Goal: Task Accomplishment & Management: Use online tool/utility

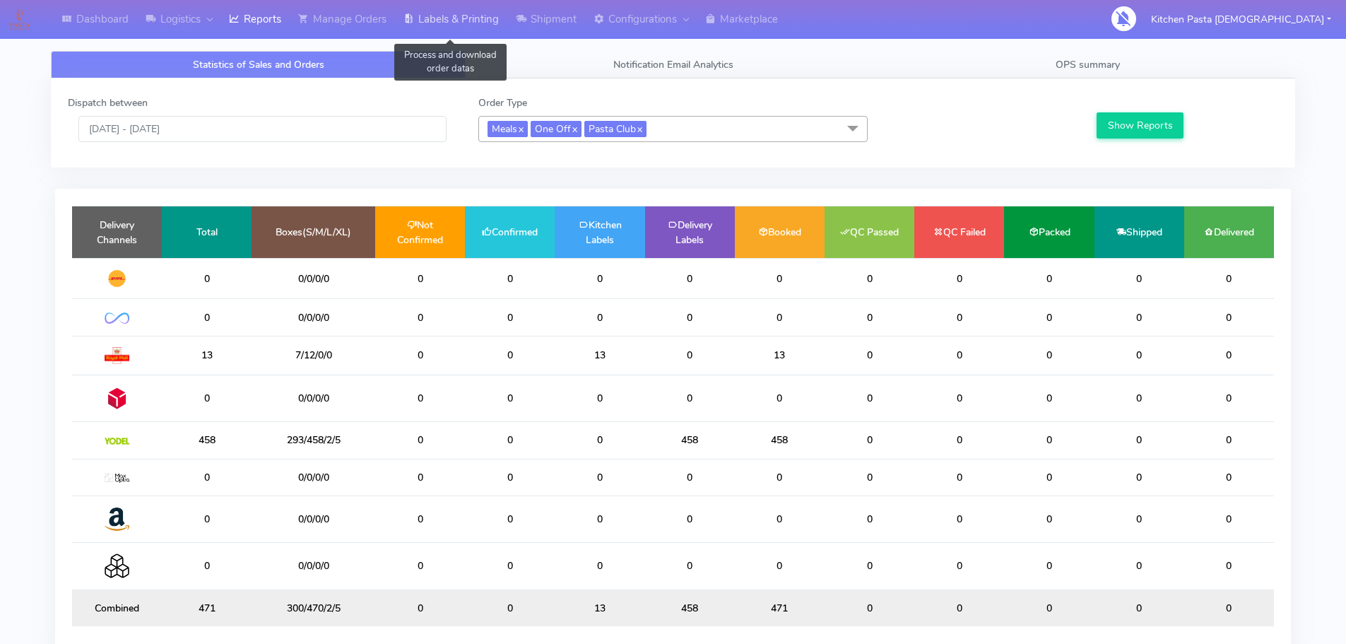
click at [461, 34] on link "Labels & Printing" at bounding box center [451, 19] width 112 height 39
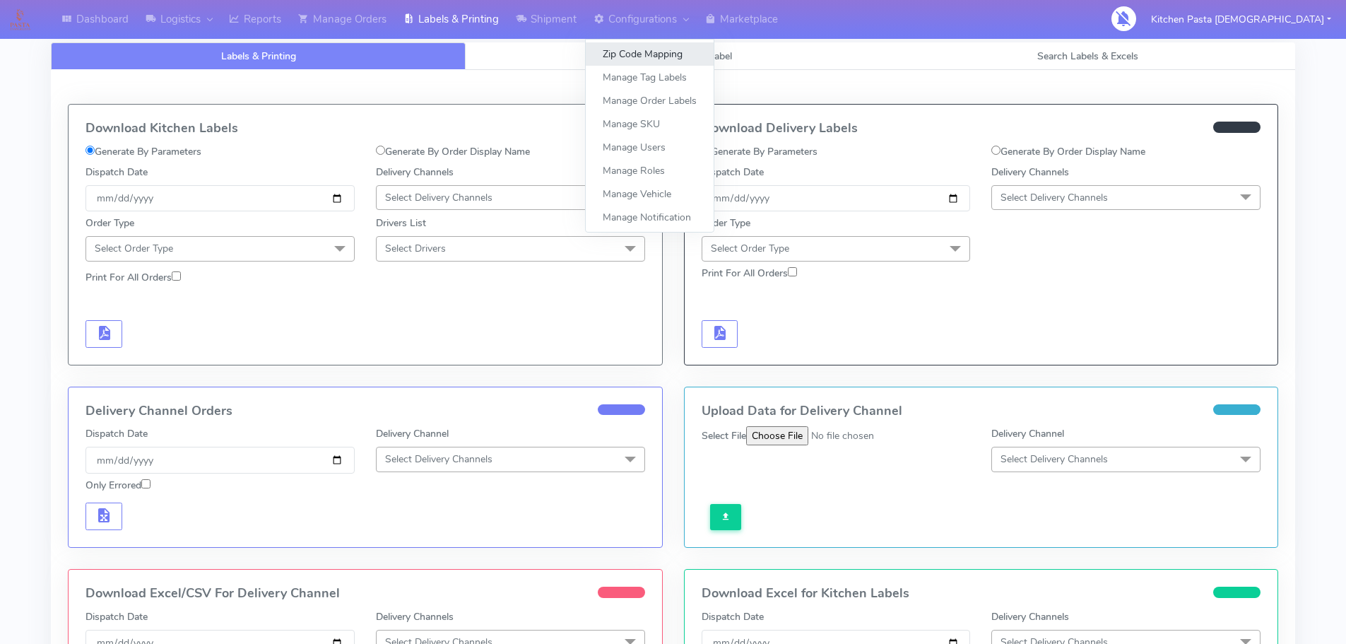
click at [600, 47] on link "Zip Code Mapping" at bounding box center [650, 53] width 128 height 23
select select
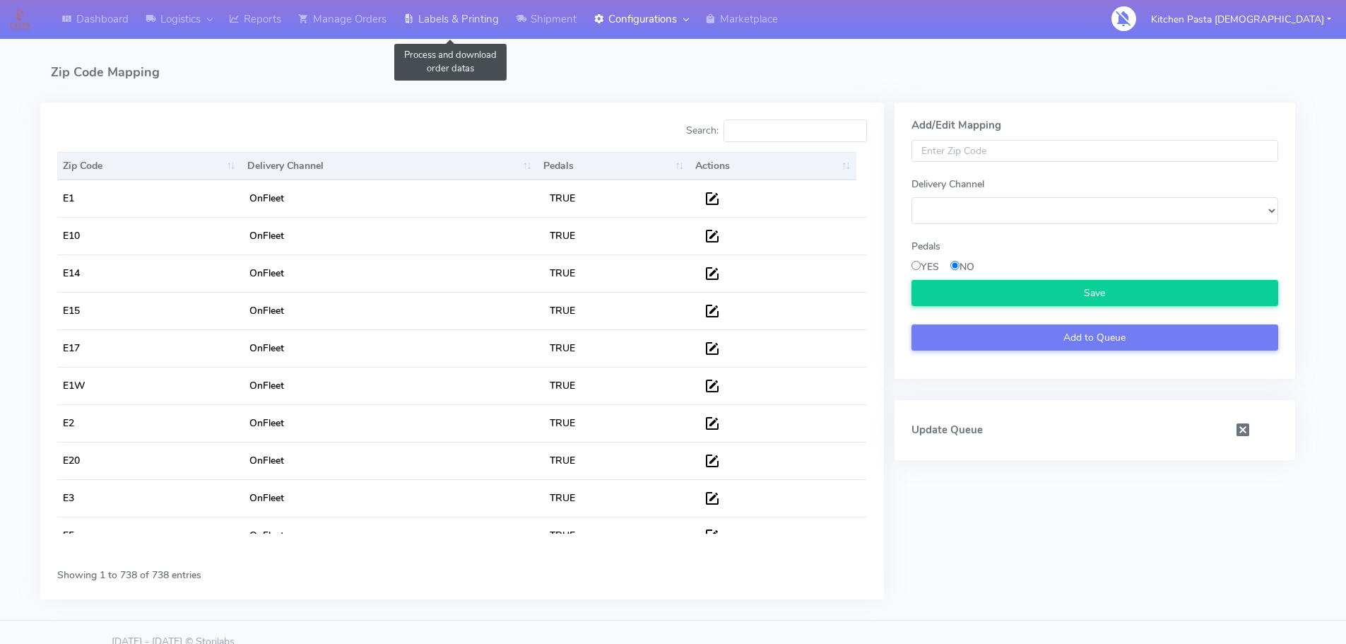
click at [471, 30] on link "Labels & Printing" at bounding box center [451, 19] width 112 height 39
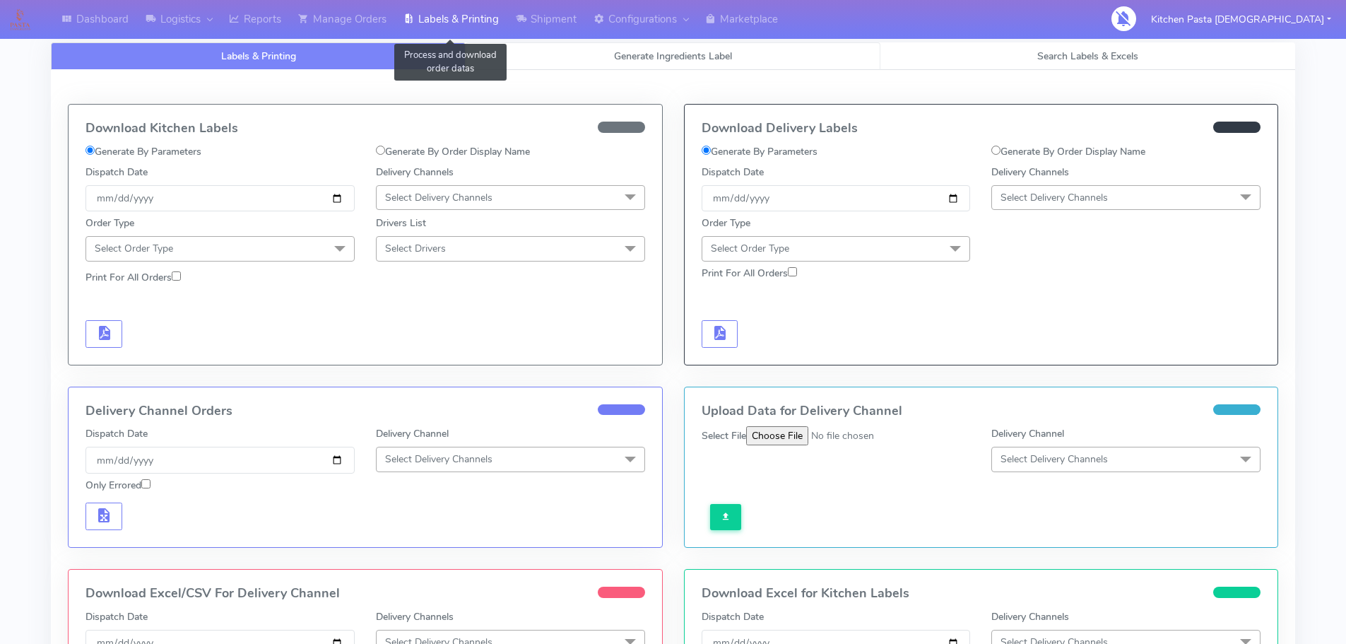
select select
click at [524, 45] on link "Generate Ingredients Label" at bounding box center [673, 56] width 415 height 28
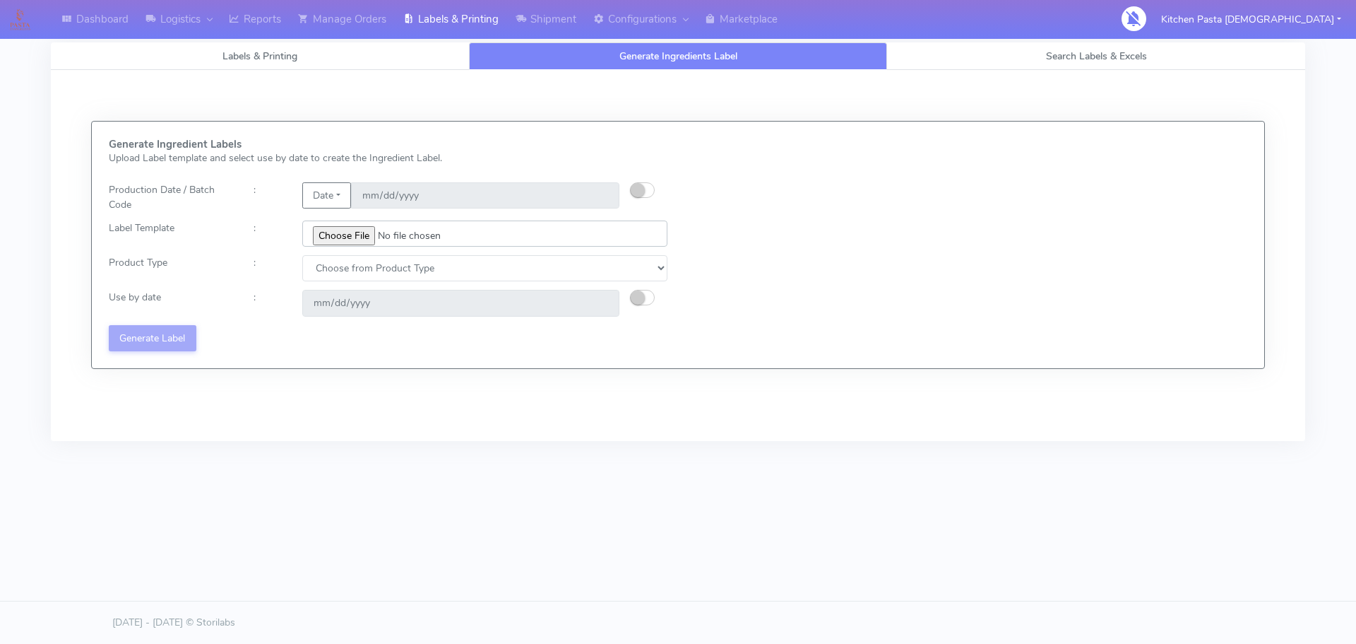
click at [357, 242] on input "file" at bounding box center [484, 233] width 365 height 26
type input "C:\fakepath\Classic Tiramisu V1.jpg"
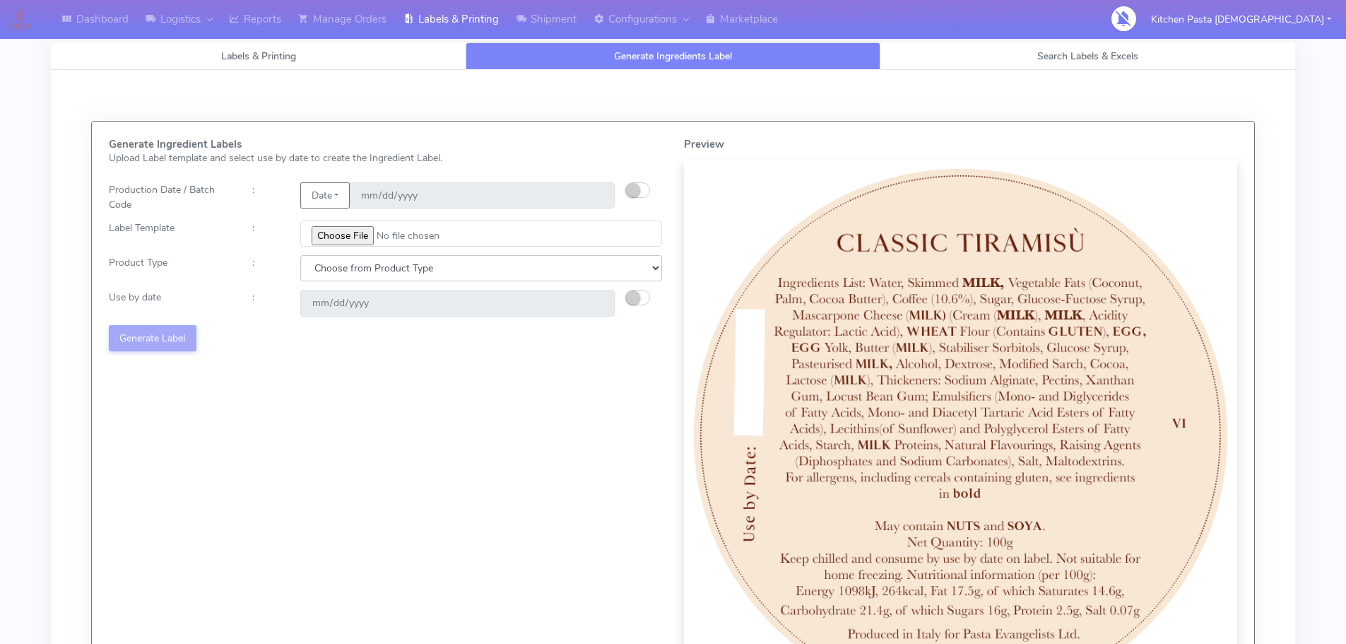
click at [385, 266] on select "Choose from Product Type ECOM ERETAIL CIRCULAR CIRC_DESERTS LASAGNE" at bounding box center [481, 268] width 362 height 26
select select "3"
click at [300, 255] on select "Choose from Product Type ECOM ERETAIL CIRCULAR CIRC_DESERTS LASAGNE" at bounding box center [481, 268] width 362 height 26
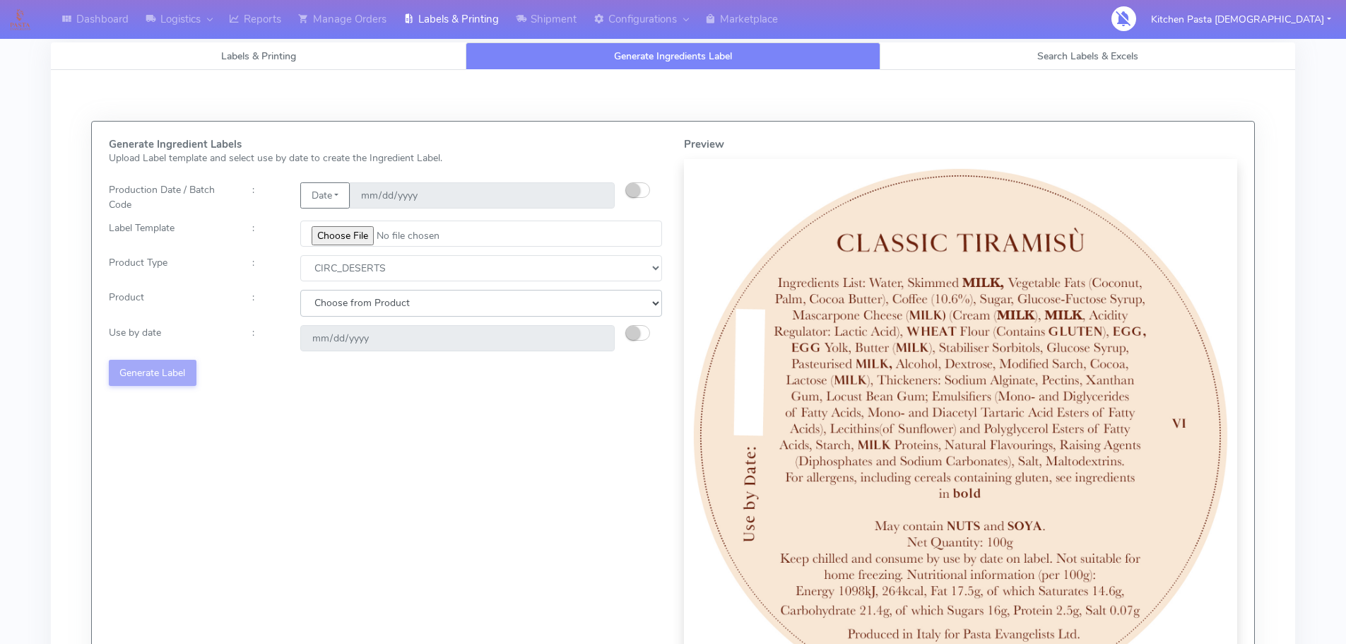
click at [362, 309] on select "Choose from Product CLASSIC_TIRAMISU CREMA_AMARENA PROFITEROLES" at bounding box center [481, 303] width 362 height 26
select select "2"
click at [300, 290] on select "Choose from Product CLASSIC_TIRAMISU CREMA_AMARENA PROFITEROLES" at bounding box center [481, 303] width 362 height 26
click at [376, 340] on input "2025-09-14" at bounding box center [457, 338] width 314 height 26
click at [642, 336] on button "button" at bounding box center [637, 333] width 25 height 16
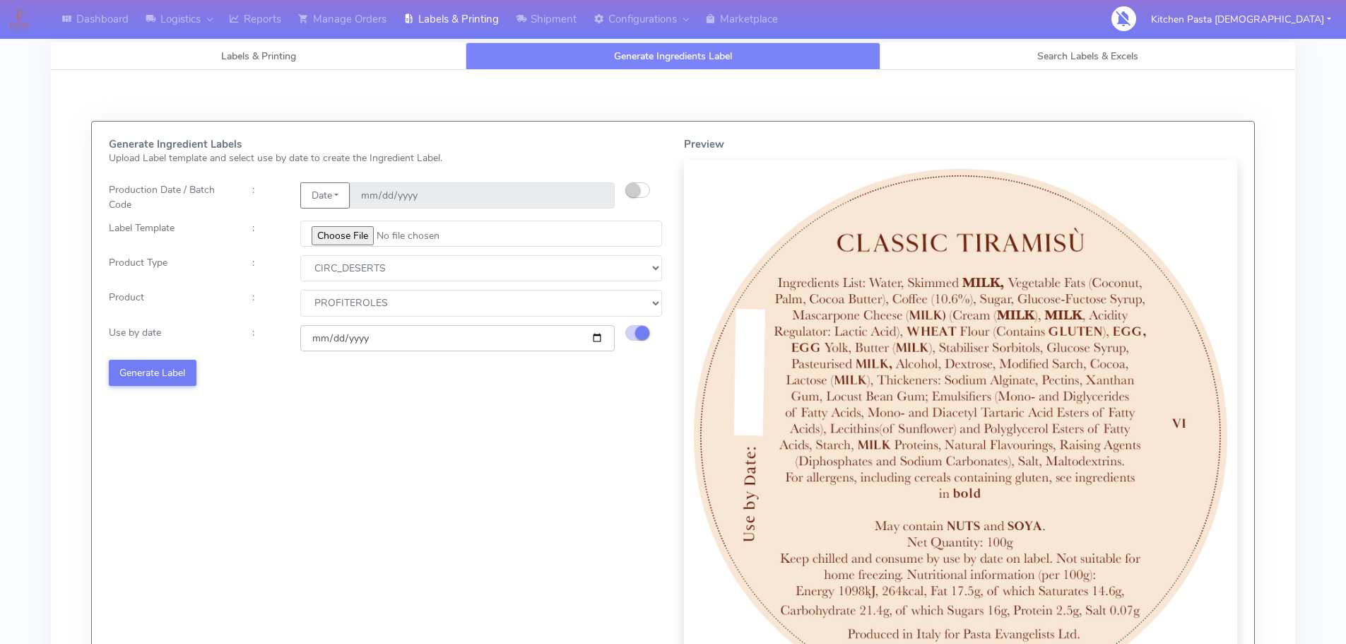
click at [598, 341] on input "2025-09-14" at bounding box center [457, 338] width 314 height 26
type input "2025-09-15"
click at [319, 449] on div "Generate Ingredient Labels Upload Label template and select use by date to crea…" at bounding box center [385, 425] width 575 height 574
click at [182, 381] on button "Generate Label" at bounding box center [153, 373] width 88 height 26
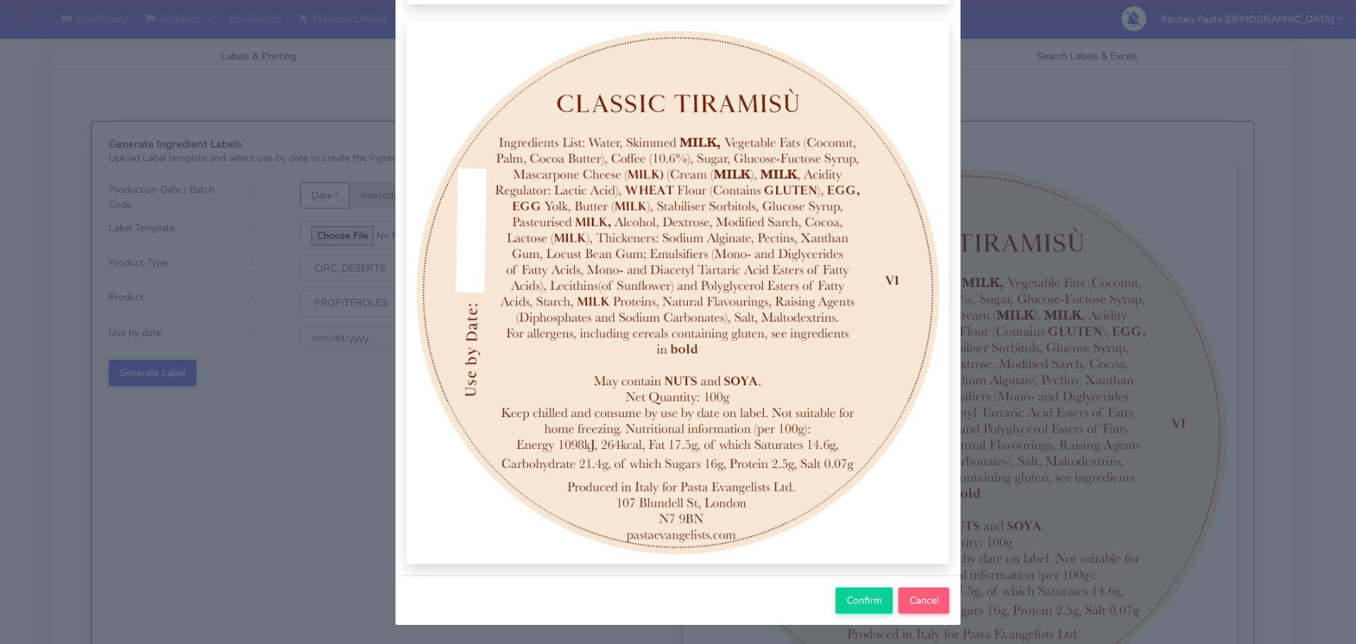
scroll to position [146, 0]
click at [847, 601] on span "Confirm" at bounding box center [864, 599] width 35 height 13
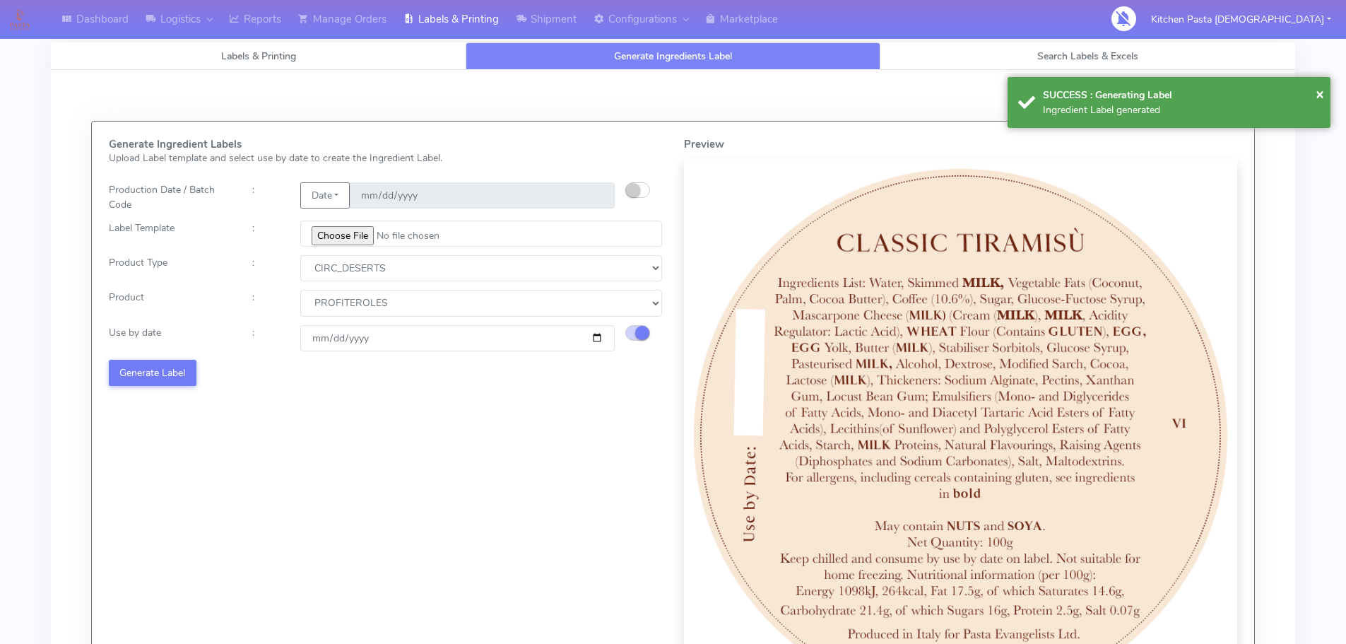
select select
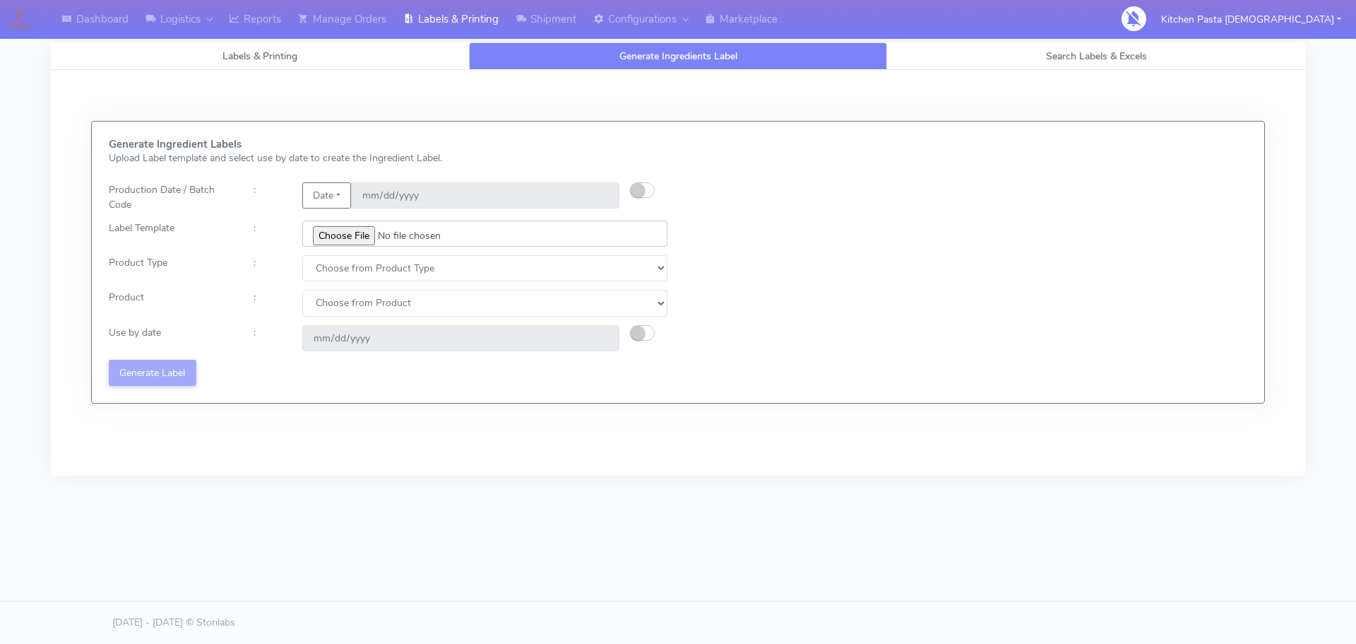
click at [367, 232] on input "file" at bounding box center [484, 233] width 365 height 26
type input "C:\fakepath\Profiteroles V1.jpg"
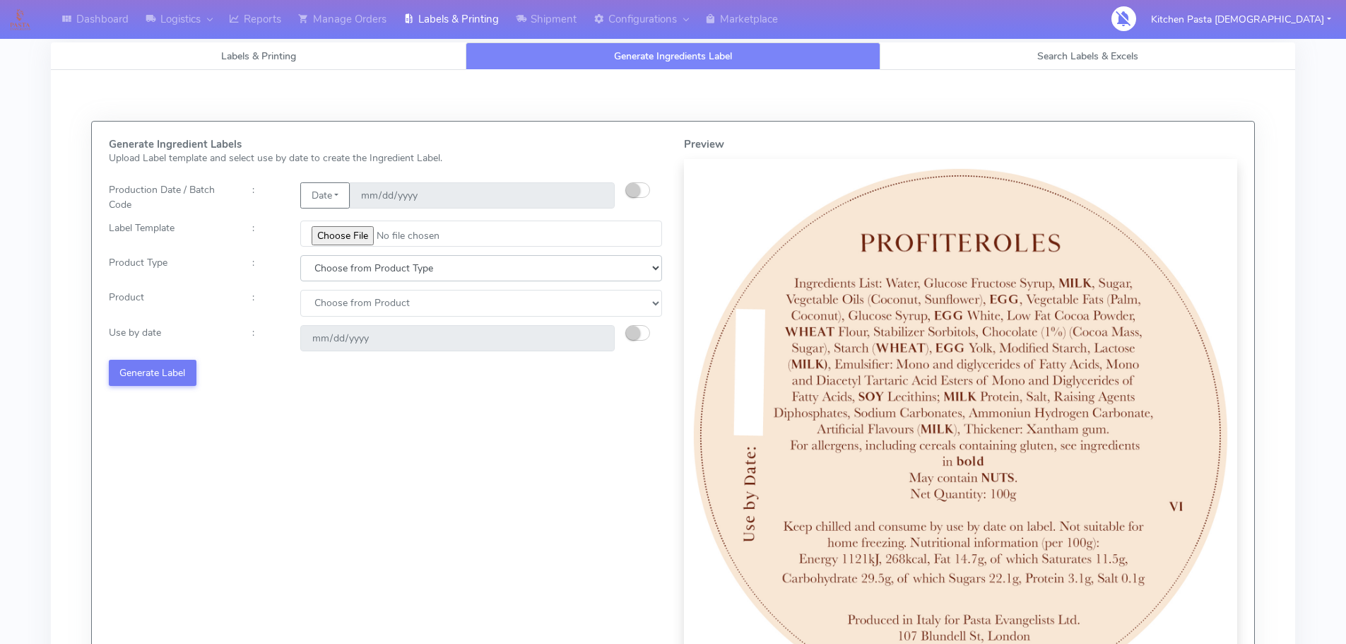
click at [399, 276] on select "Choose from Product Type ECOM ERETAIL CIRCULAR CIRC_DESERTS LASAGNE" at bounding box center [481, 268] width 362 height 26
select select "3"
click at [300, 255] on select "Choose from Product Type ECOM ERETAIL CIRCULAR CIRC_DESERTS LASAGNE" at bounding box center [481, 268] width 362 height 26
click at [411, 293] on select "Choose from Product CLASSIC_TIRAMISU CREMA_AMARENA PROFITEROLES" at bounding box center [481, 303] width 362 height 26
select select "2"
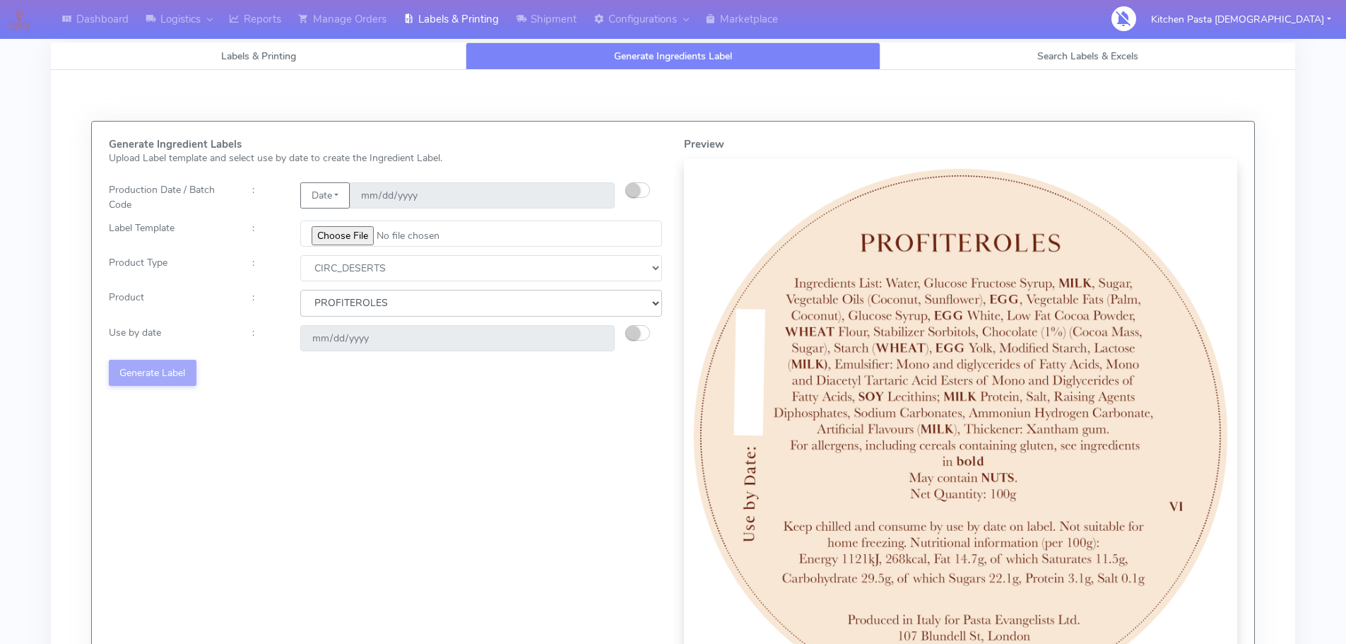
click at [300, 290] on select "Choose from Product CLASSIC_TIRAMISU CREMA_AMARENA PROFITEROLES" at bounding box center [481, 303] width 362 height 26
click at [587, 331] on input "2025-09-14" at bounding box center [457, 338] width 314 height 26
click at [631, 337] on small "button" at bounding box center [633, 333] width 14 height 14
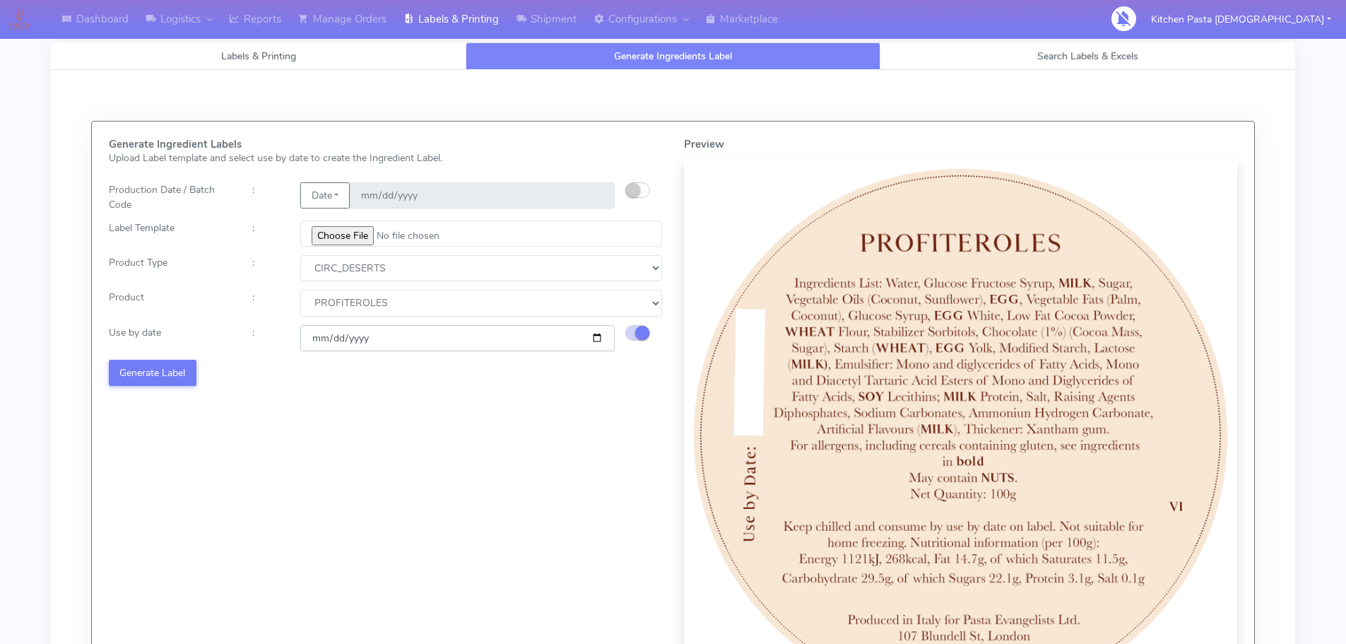
click at [601, 338] on input "2025-09-14" at bounding box center [457, 338] width 314 height 26
type input "2025-09-15"
click at [164, 379] on button "Generate Label" at bounding box center [153, 373] width 88 height 26
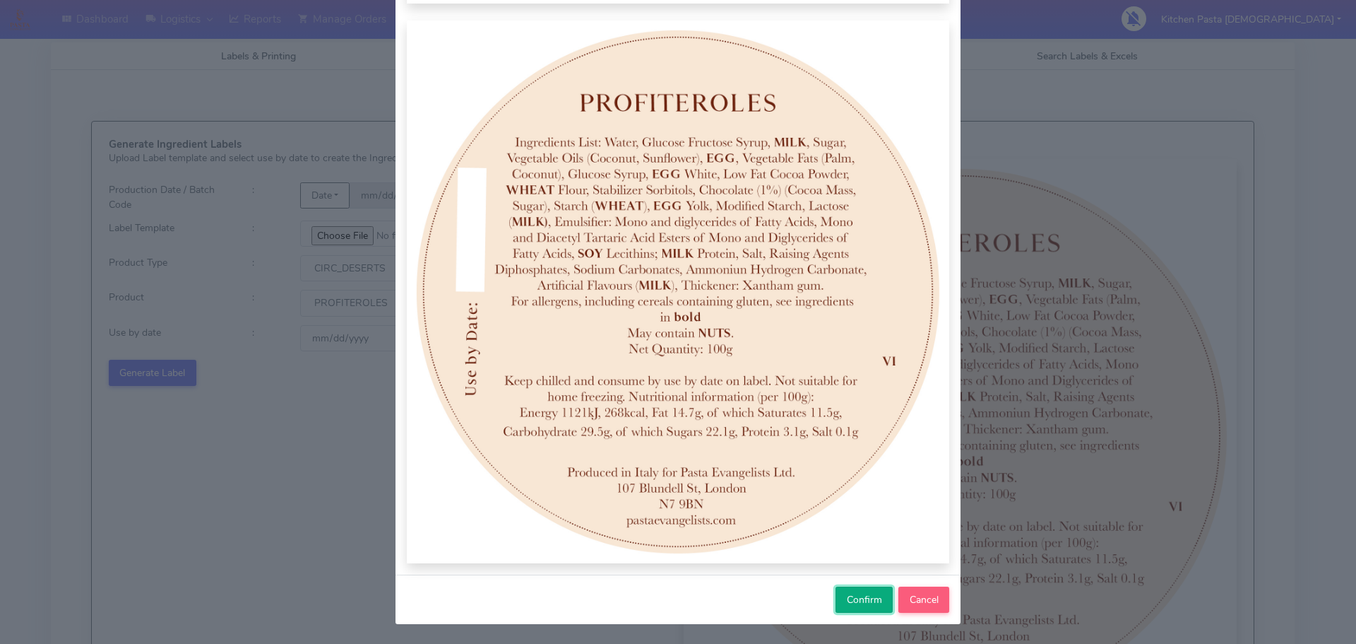
click at [869, 603] on span "Confirm" at bounding box center [864, 599] width 35 height 13
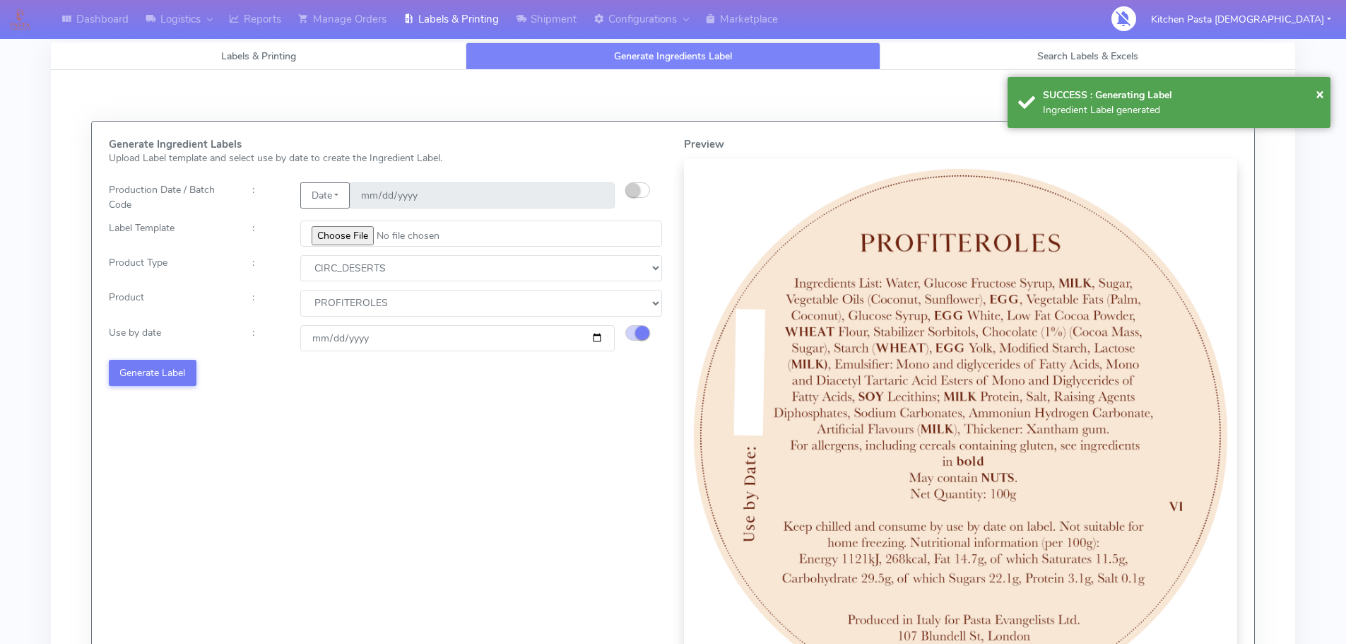
select select
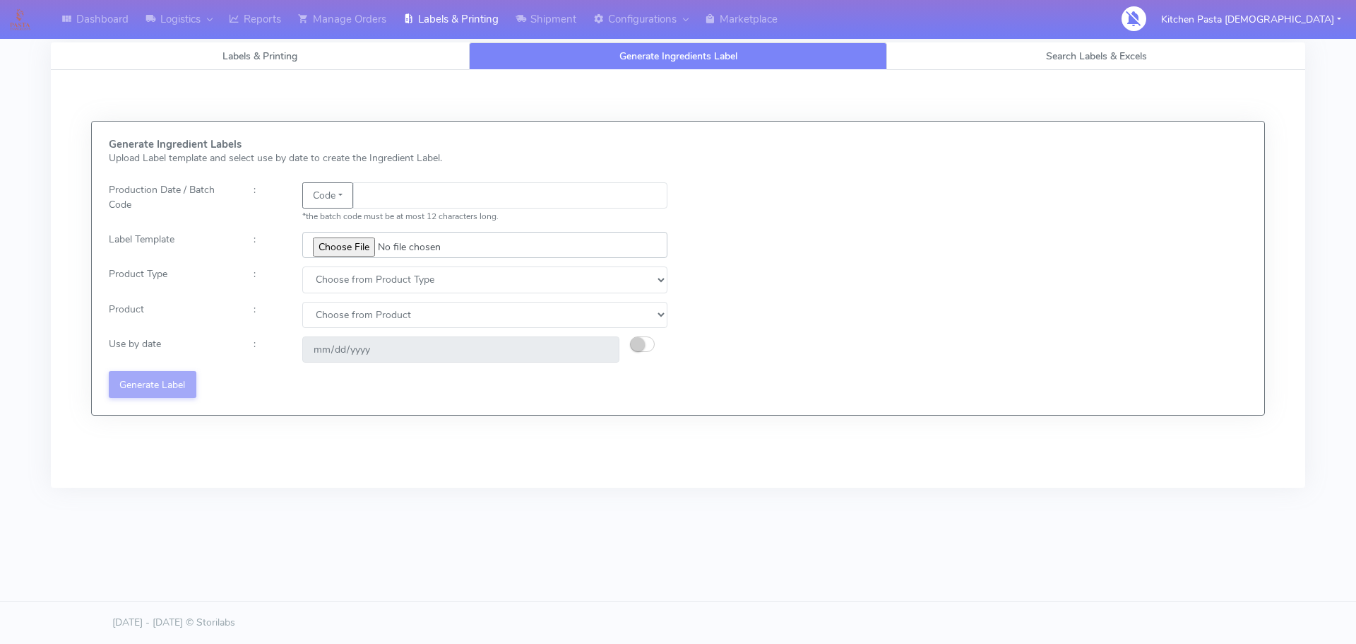
click at [345, 238] on input "file" at bounding box center [484, 245] width 365 height 26
type input "C:\fakepath\Classic Tiramisu V1.jpg"
